Goal: Task Accomplishment & Management: Use online tool/utility

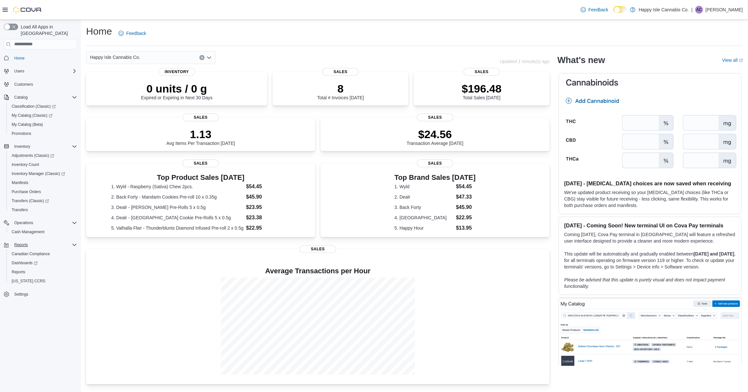
click at [74, 242] on icon "Complex example" at bounding box center [74, 244] width 5 height 5
click at [23, 270] on span "Reports" at bounding box center [19, 272] width 14 height 5
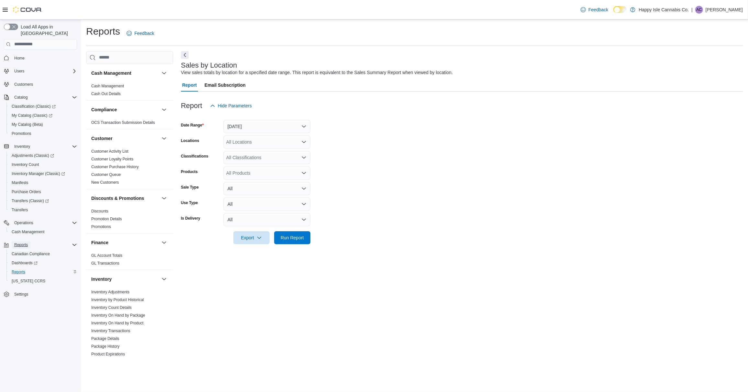
click at [27, 242] on span "Reports" at bounding box center [21, 244] width 14 height 5
click at [28, 242] on span "Reports" at bounding box center [21, 244] width 14 height 5
click at [239, 128] on button "[DATE]" at bounding box center [267, 126] width 87 height 13
click at [278, 191] on span "Last 7 Days (excluding [DATE])" at bounding box center [271, 191] width 74 height 8
click at [241, 145] on div "All Locations" at bounding box center [267, 142] width 87 height 13
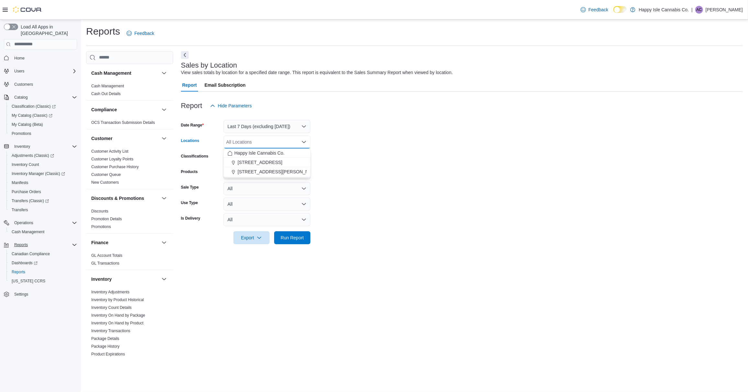
click at [265, 171] on span "[STREET_ADDRESS][PERSON_NAME]" at bounding box center [279, 172] width 82 height 6
click at [294, 240] on span "Run Report" at bounding box center [292, 237] width 23 height 6
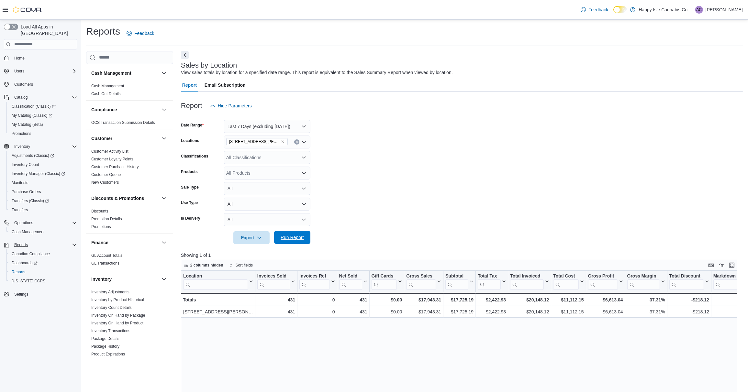
click at [290, 238] on span "Run Report" at bounding box center [292, 237] width 23 height 6
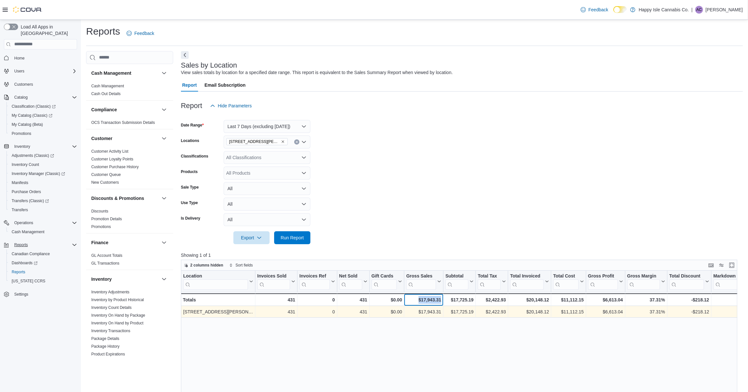
drag, startPoint x: 414, startPoint y: 299, endPoint x: 474, endPoint y: 307, distance: 60.1
click at [441, 299] on div "$17,943.31 - Gross Sales, column 6, row 2" at bounding box center [423, 300] width 39 height 13
